Goal: Information Seeking & Learning: Learn about a topic

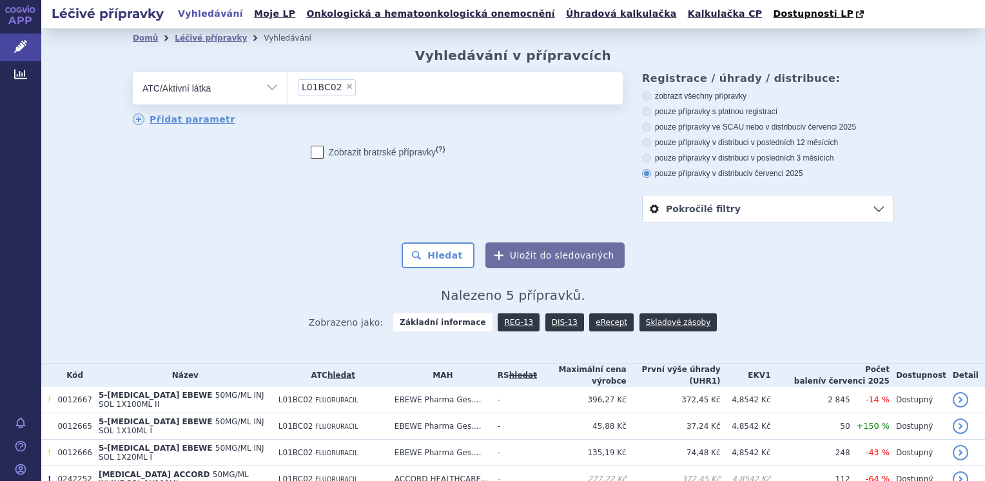
click at [346, 88] on span "×" at bounding box center [350, 87] width 8 height 8
click at [288, 88] on select "L01BC02" at bounding box center [288, 88] width 1 height 32
select select
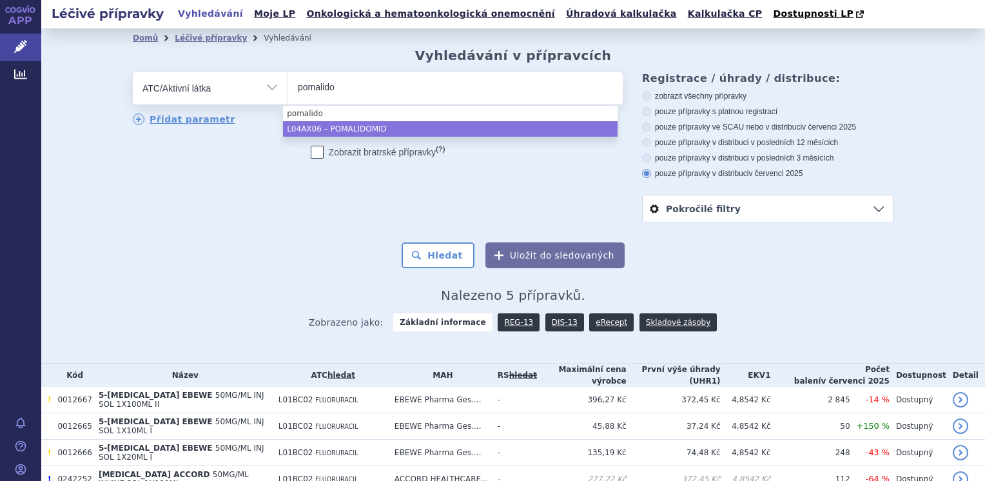
type input "pomalido"
select select "L04AX06"
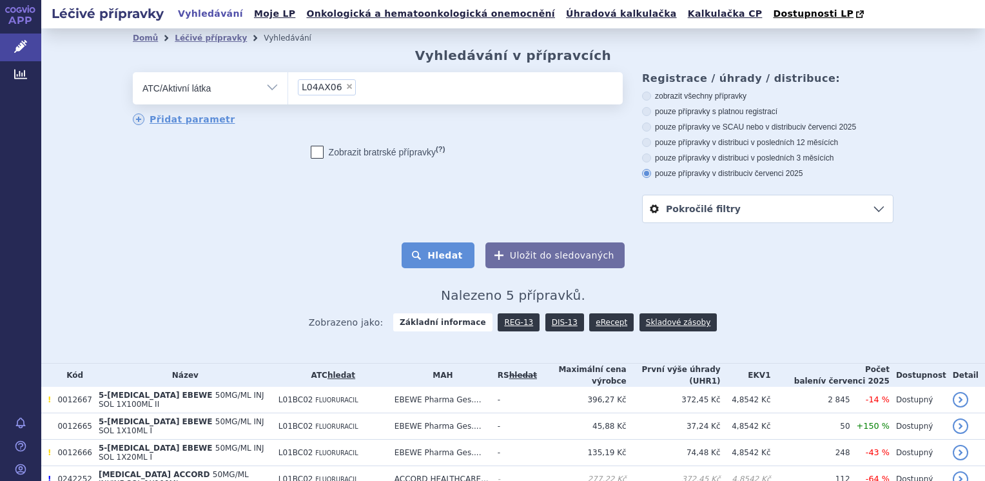
click at [436, 262] on button "Hledat" at bounding box center [438, 255] width 73 height 26
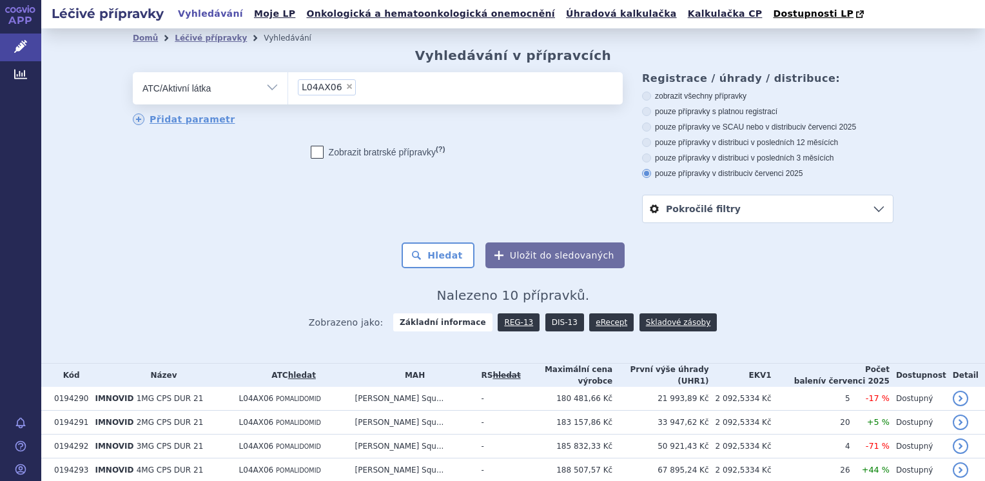
click at [558, 326] on link "DIS-13" at bounding box center [564, 322] width 39 height 18
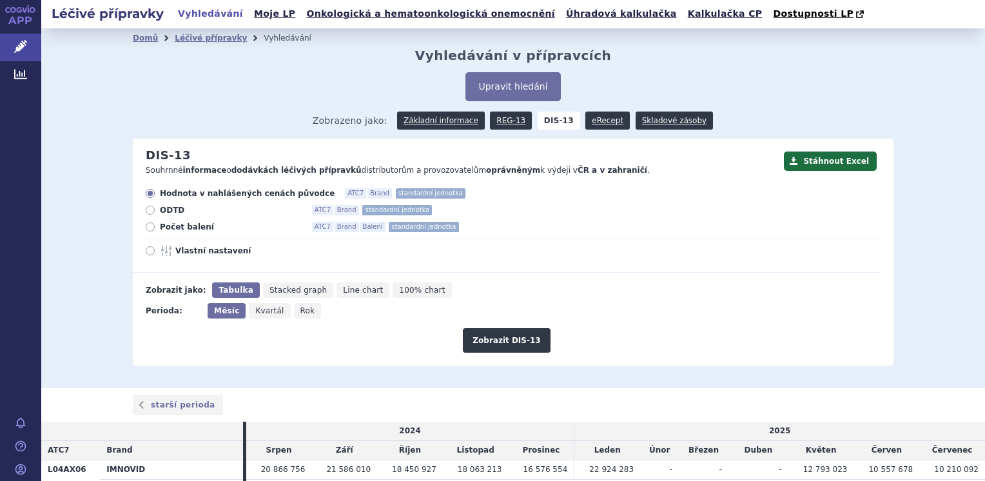
click at [146, 230] on icon at bounding box center [150, 226] width 9 height 9
click at [147, 230] on input "Počet balení ATC7 Brand Balení standardní jednotka" at bounding box center [151, 228] width 8 height 8
radio input "true"
click at [505, 341] on button "Zobrazit DIS-13" at bounding box center [506, 340] width 87 height 24
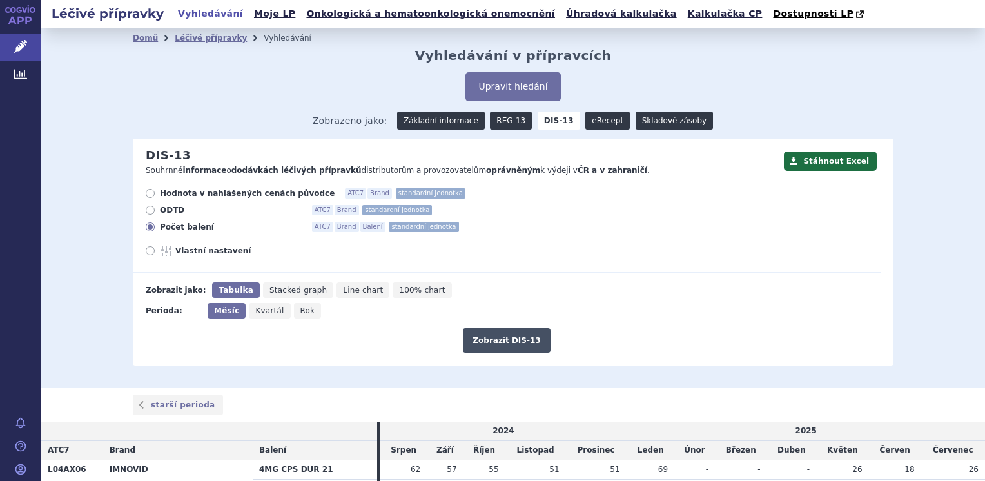
click at [510, 338] on button "Zobrazit DIS-13" at bounding box center [506, 340] width 87 height 24
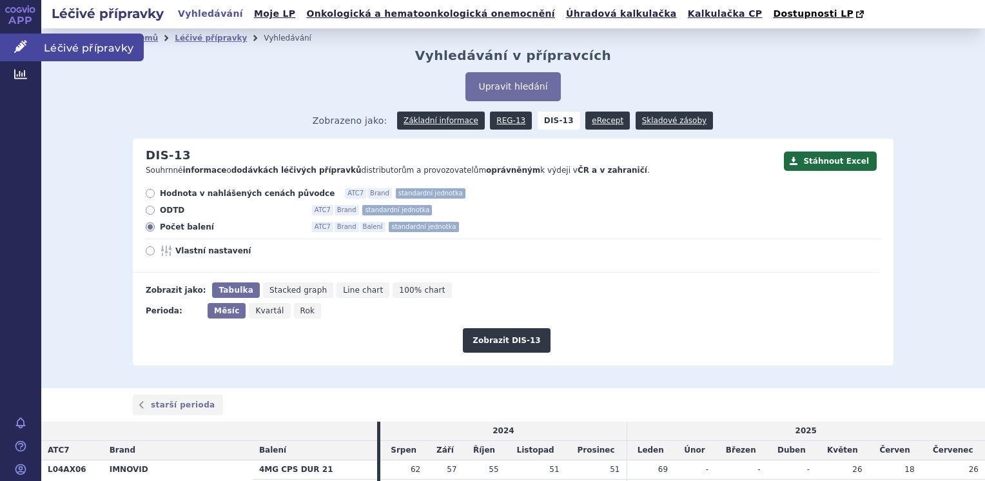
click at [93, 52] on span "Léčivé přípravky" at bounding box center [92, 47] width 103 height 27
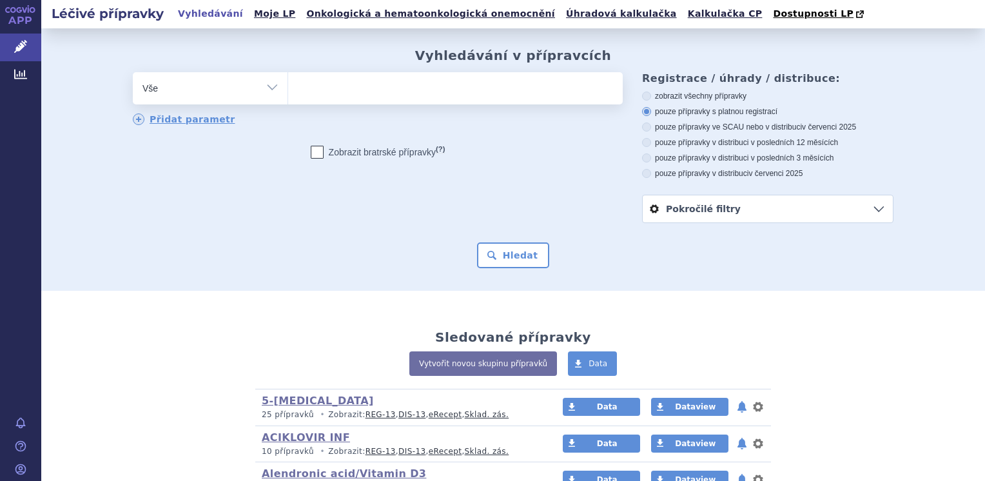
drag, startPoint x: 0, startPoint y: 0, endPoint x: 266, endPoint y: 88, distance: 279.7
click at [266, 88] on select "Vše Přípravek/SUKL kód MAH VPOIS ATC/Aktivní látka Léková forma Síla" at bounding box center [210, 86] width 155 height 29
select select "filter-atc-group"
click at [133, 73] on select "Vše Přípravek/SUKL kód MAH VPOIS ATC/Aktivní látka Léková forma Síla" at bounding box center [210, 86] width 155 height 29
click at [326, 104] on span at bounding box center [455, 88] width 335 height 32
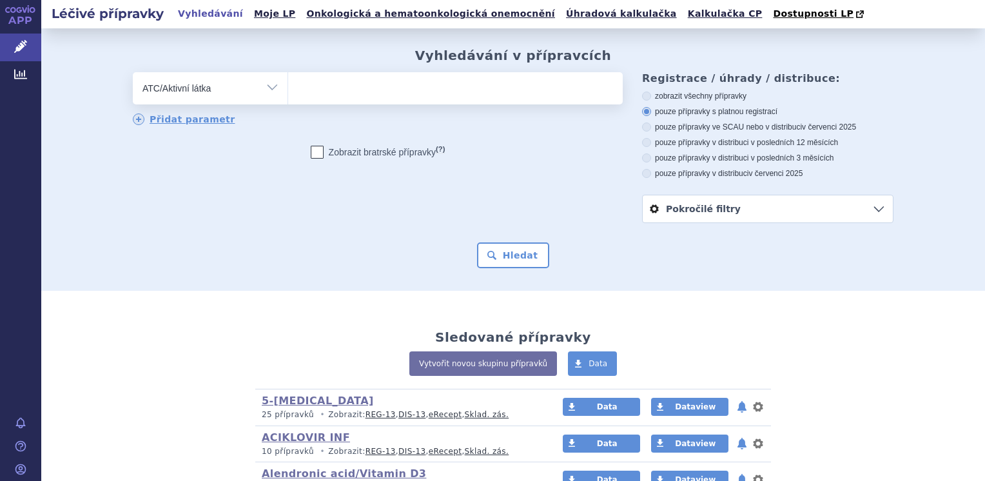
click at [288, 104] on select at bounding box center [288, 88] width 1 height 32
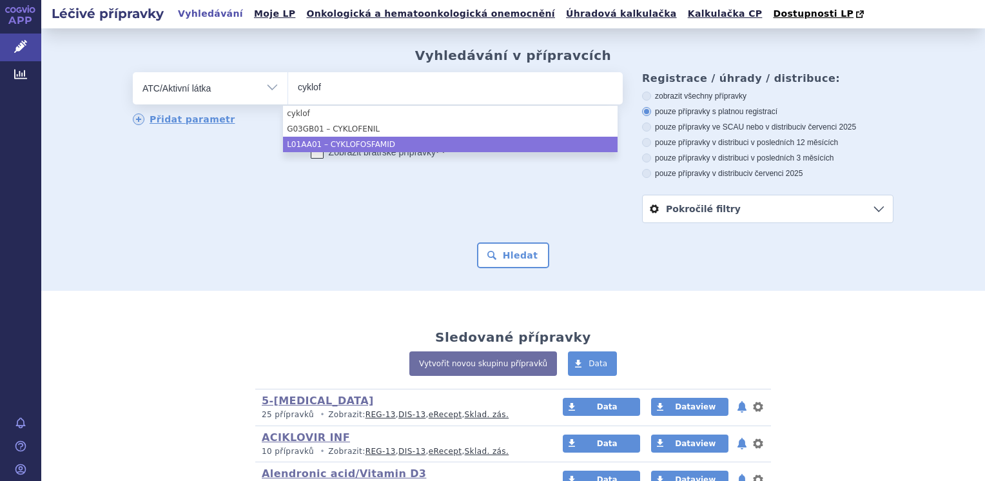
type input "cyklof"
select select "L01AA01"
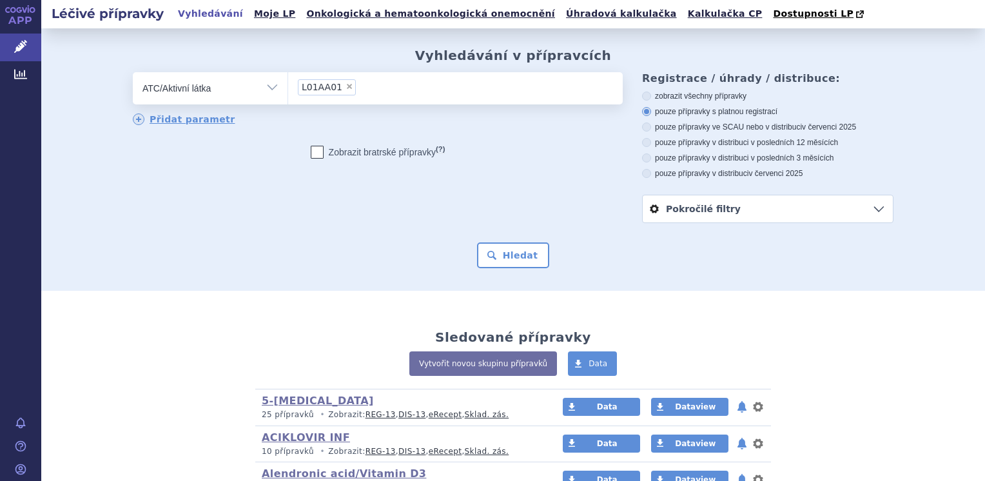
click at [642, 174] on icon at bounding box center [646, 173] width 9 height 9
click at [643, 174] on input "pouze přípravky v distribuci v červenci 2025" at bounding box center [647, 175] width 8 height 8
radio input "true"
click at [511, 259] on button "Hledat" at bounding box center [513, 255] width 73 height 26
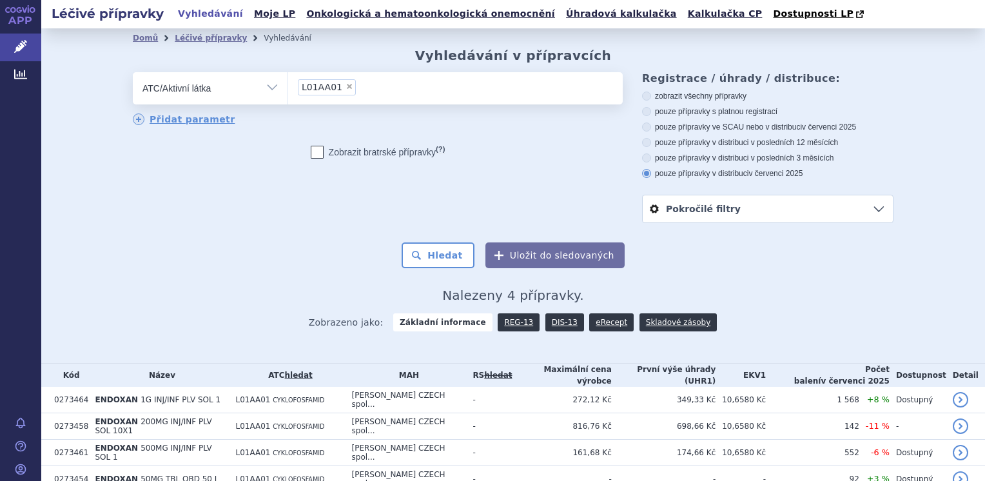
scroll to position [49, 0]
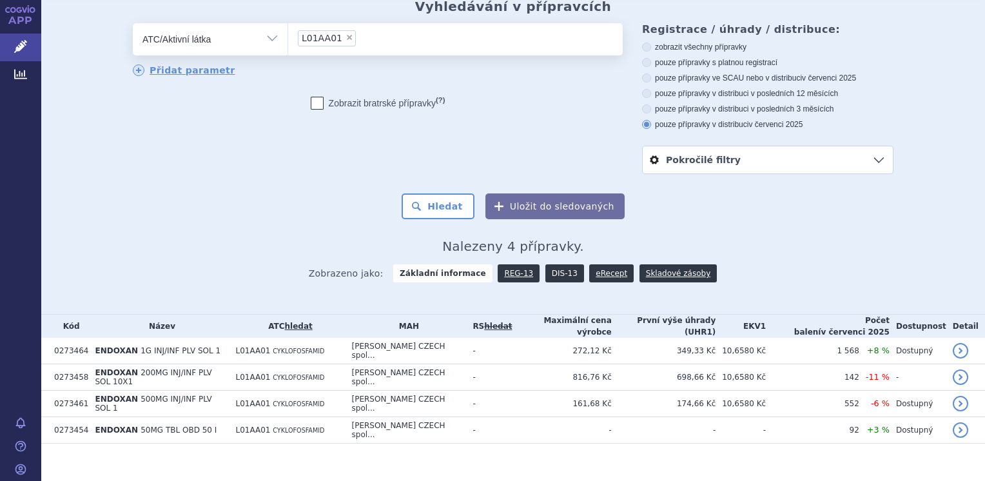
click at [553, 275] on link "DIS-13" at bounding box center [564, 273] width 39 height 18
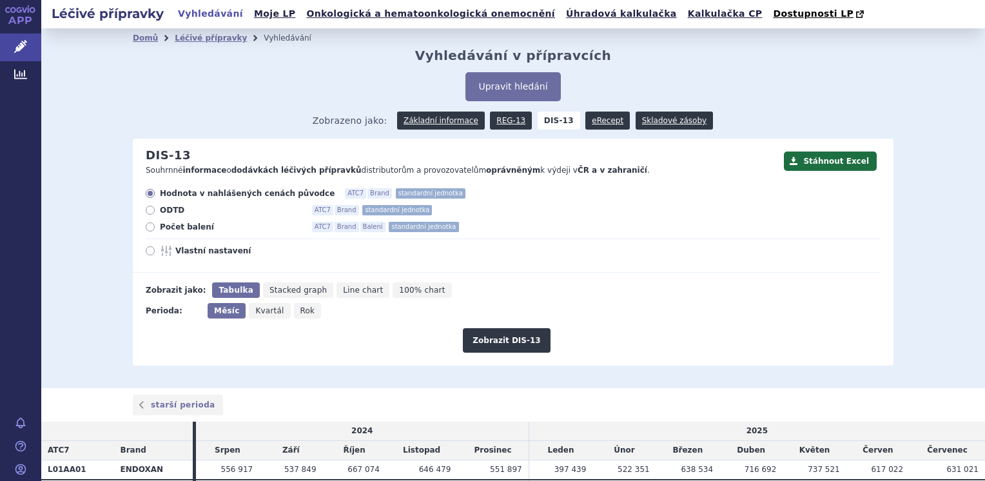
scroll to position [70, 0]
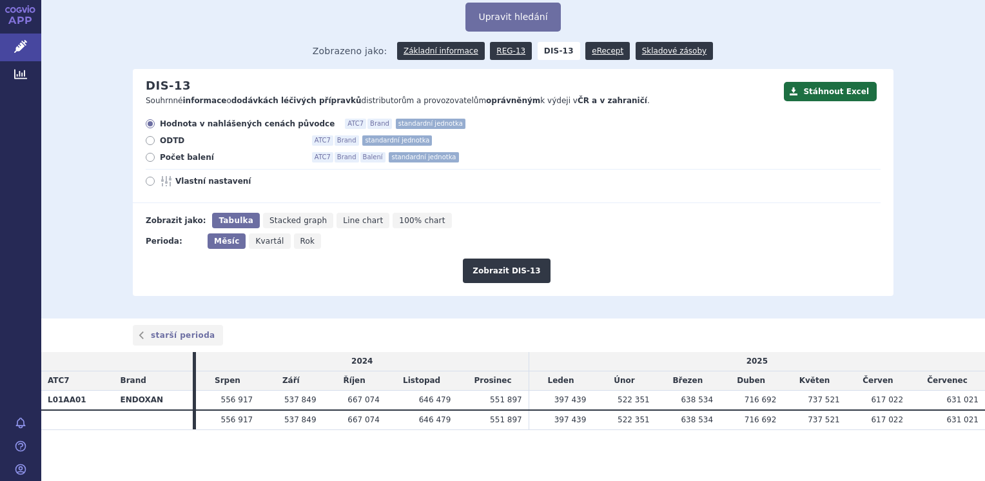
click at [146, 153] on icon at bounding box center [150, 157] width 9 height 9
click at [147, 155] on input "Počet balení ATC7 Brand Balení standardní jednotka" at bounding box center [151, 159] width 8 height 8
radio input "true"
click at [516, 274] on button "Zobrazit DIS-13" at bounding box center [506, 271] width 87 height 24
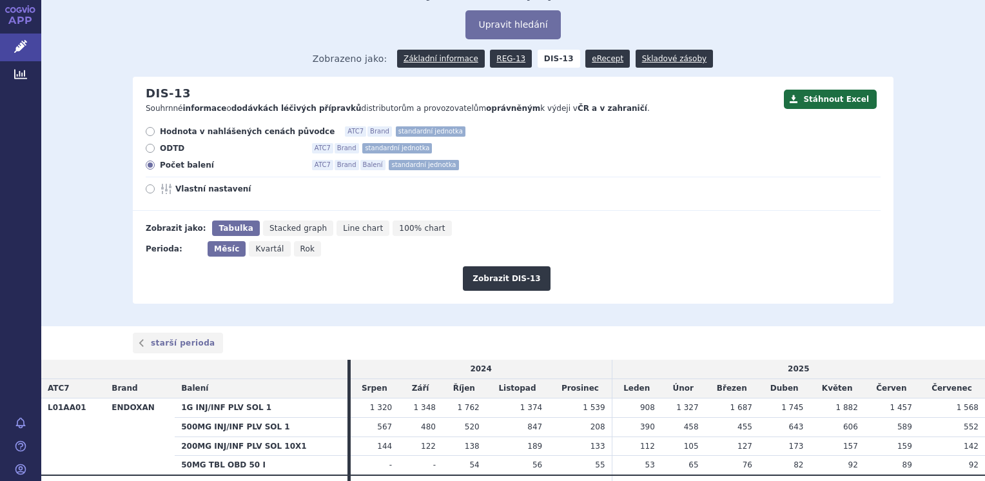
scroll to position [60, 0]
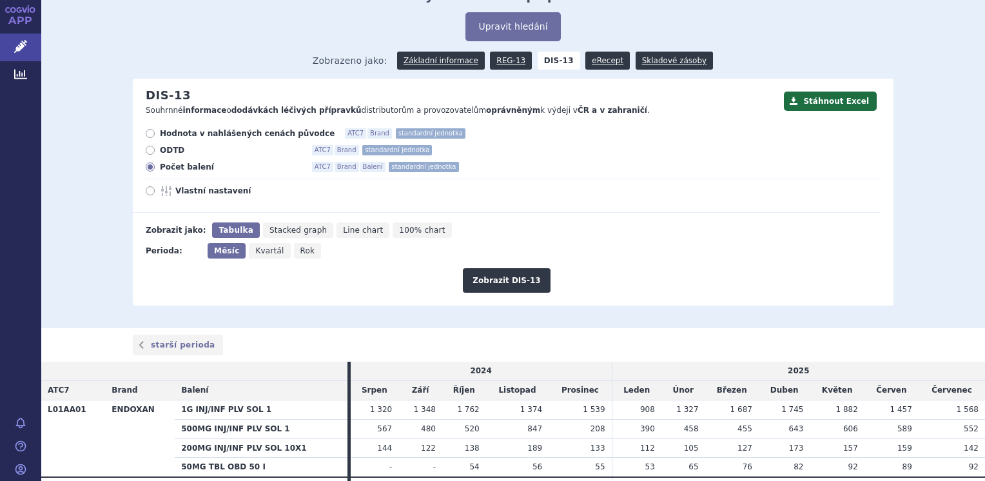
click at [146, 136] on icon at bounding box center [150, 133] width 9 height 9
click at [147, 136] on input "Hodnota v nahlášených cenách původce ATC7 Brand standardní jednotka" at bounding box center [151, 135] width 8 height 8
radio input "true"
click at [515, 283] on button "Zobrazit DIS-13" at bounding box center [506, 280] width 87 height 24
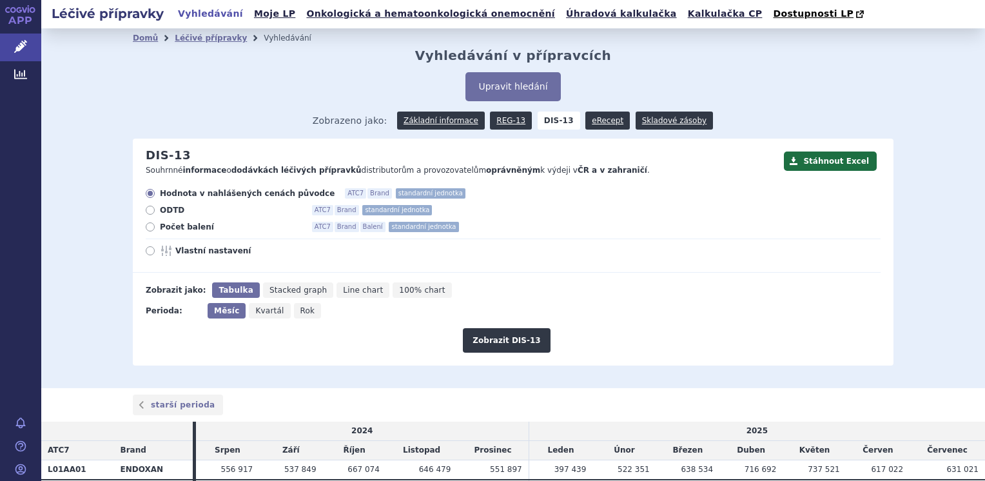
scroll to position [70, 0]
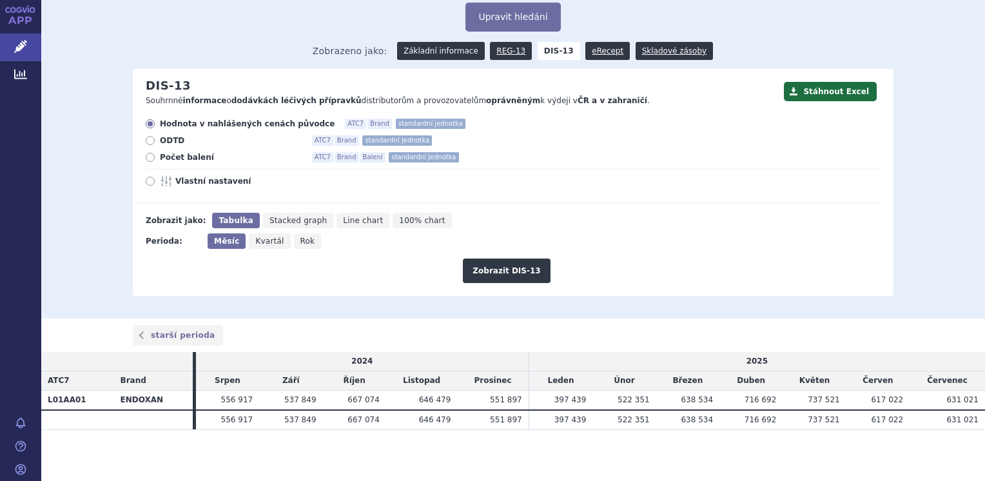
click at [459, 50] on link "Základní informace" at bounding box center [441, 51] width 88 height 18
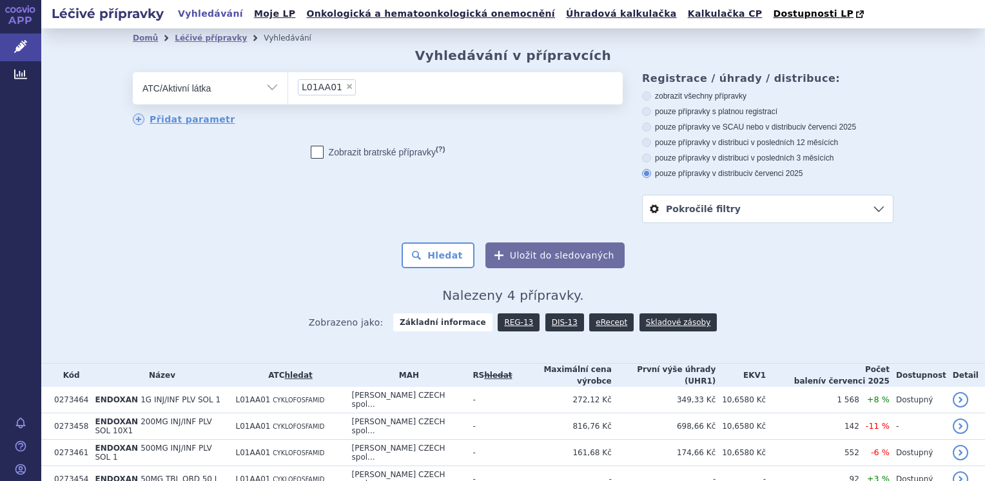
scroll to position [49, 0]
